Goal: Navigation & Orientation: Find specific page/section

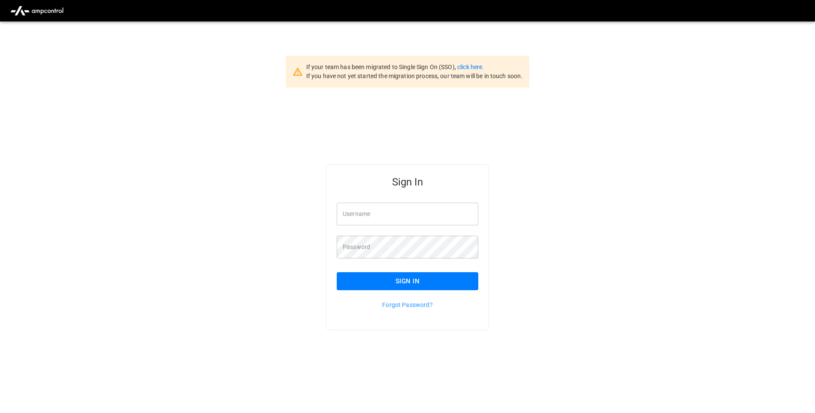
type input "**********"
drag, startPoint x: 0, startPoint y: 0, endPoint x: 373, endPoint y: 285, distance: 469.7
click at [373, 285] on button "Sign In" at bounding box center [408, 281] width 142 height 18
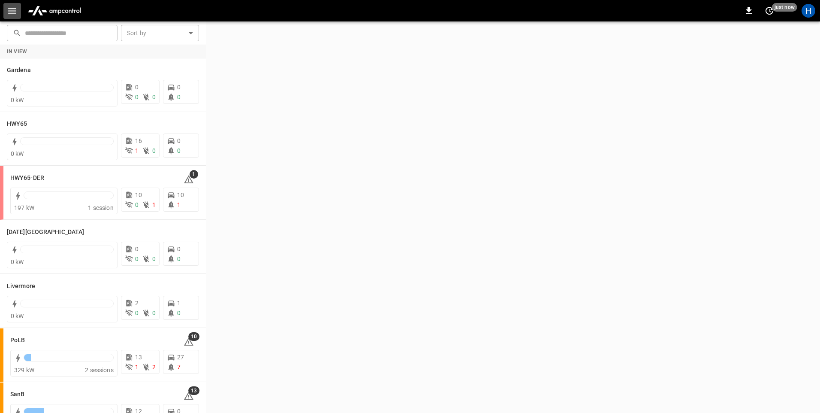
click at [14, 8] on icon "button" at bounding box center [12, 11] width 11 height 11
click at [13, 9] on icon "button" at bounding box center [12, 11] width 11 height 11
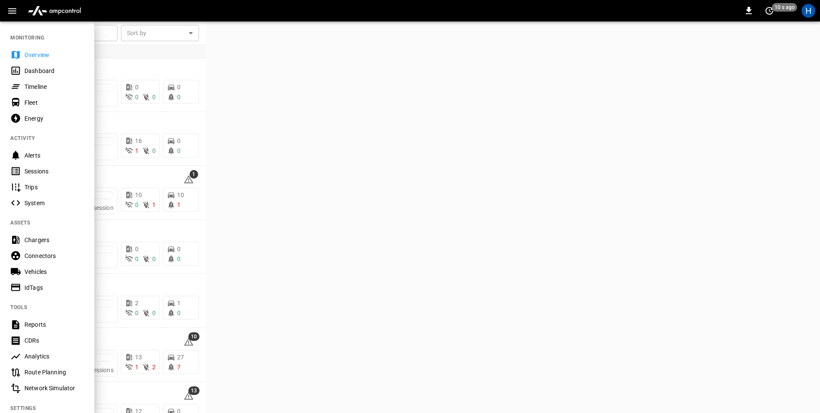
click at [48, 64] on div "Dashboard" at bounding box center [47, 71] width 94 height 16
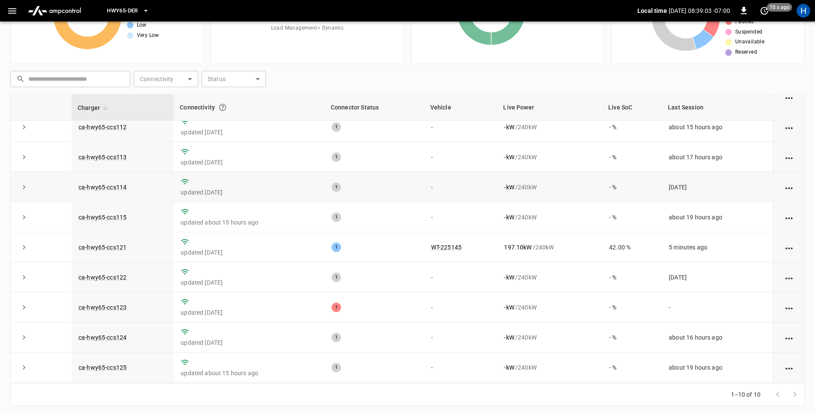
scroll to position [81, 0]
